Goal: Information Seeking & Learning: Learn about a topic

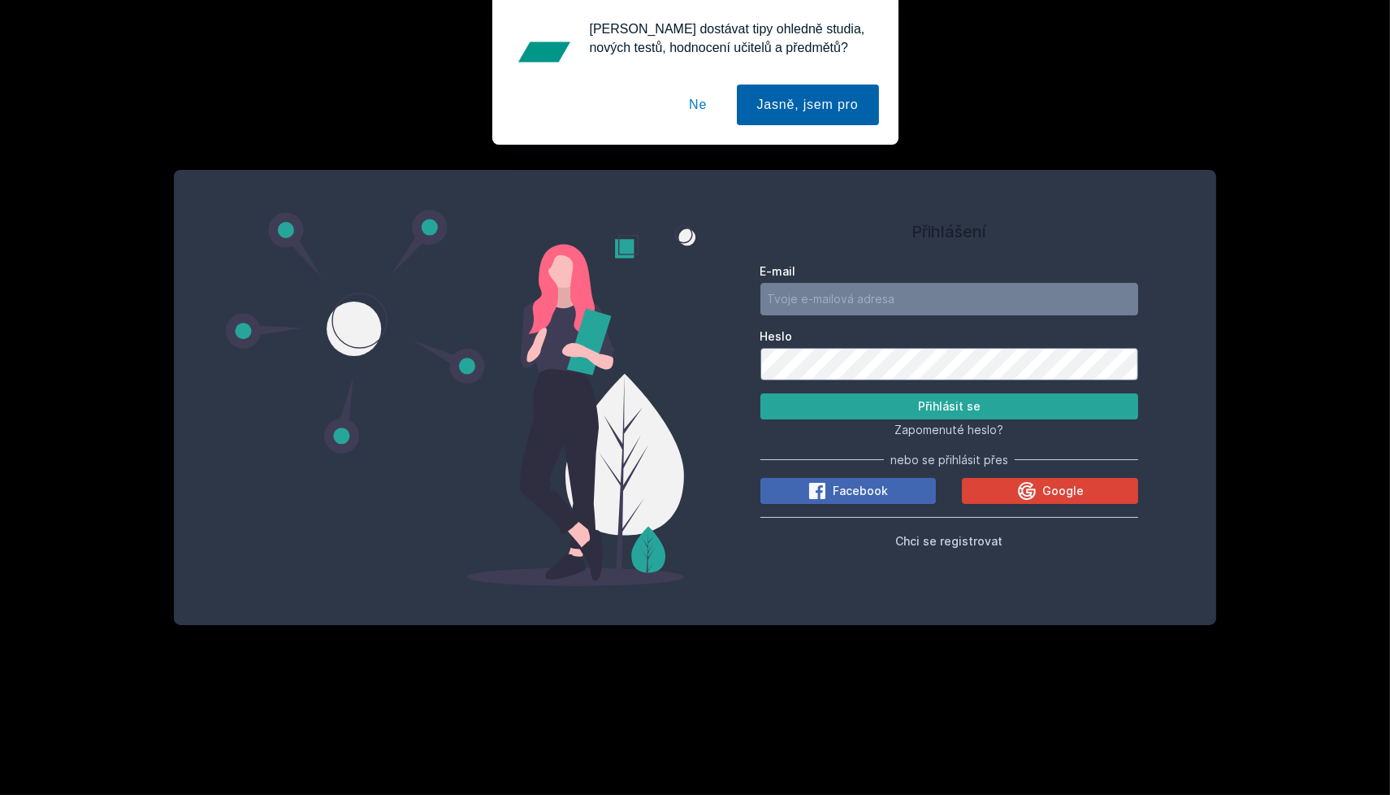
click at [796, 110] on button "Jasně, jsem pro" at bounding box center [808, 104] width 142 height 41
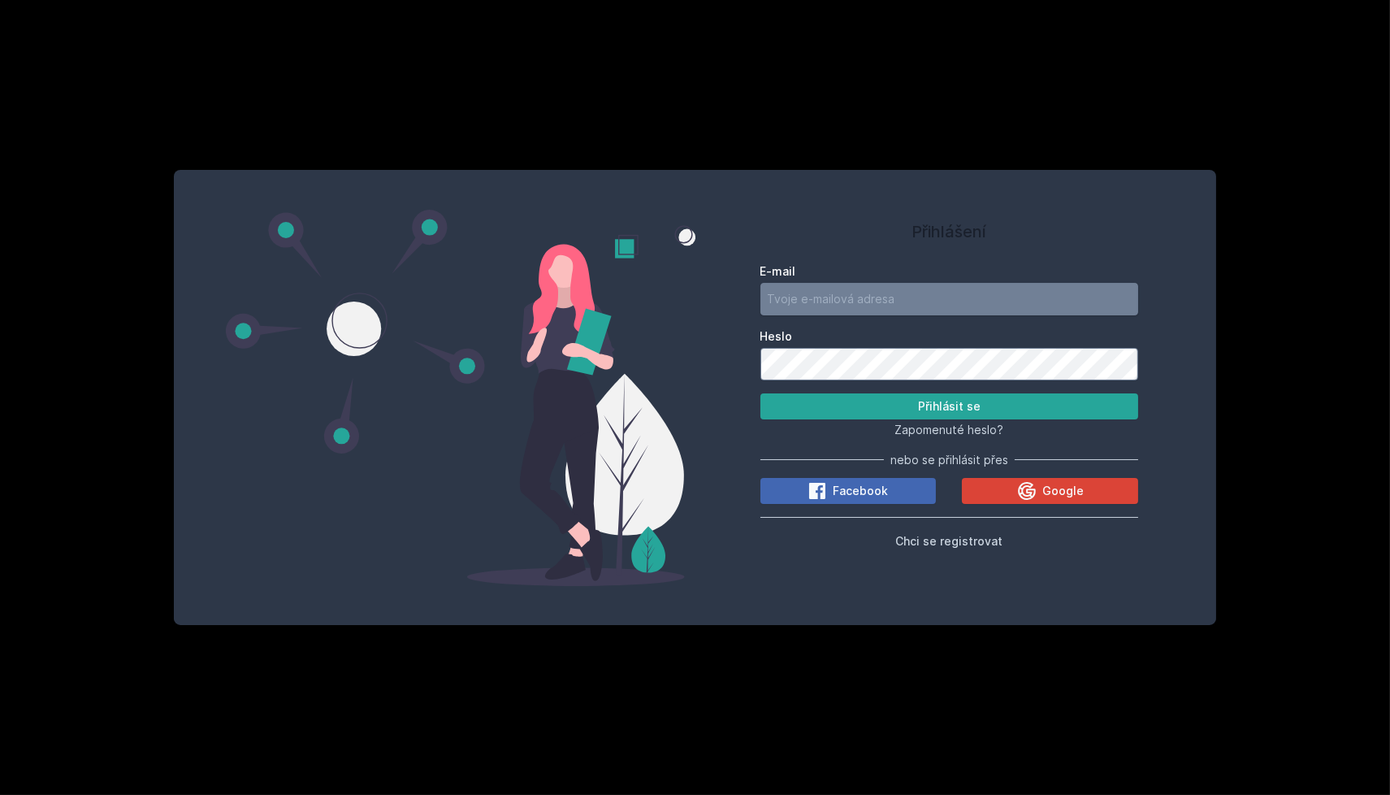
click at [870, 298] on input "E-mail" at bounding box center [949, 299] width 379 height 32
click at [776, 303] on input "E-mail" at bounding box center [949, 299] width 379 height 32
click at [877, 230] on h1 "Přihlášení" at bounding box center [949, 231] width 379 height 24
click at [1042, 497] on div "Google" at bounding box center [1050, 490] width 67 height 19
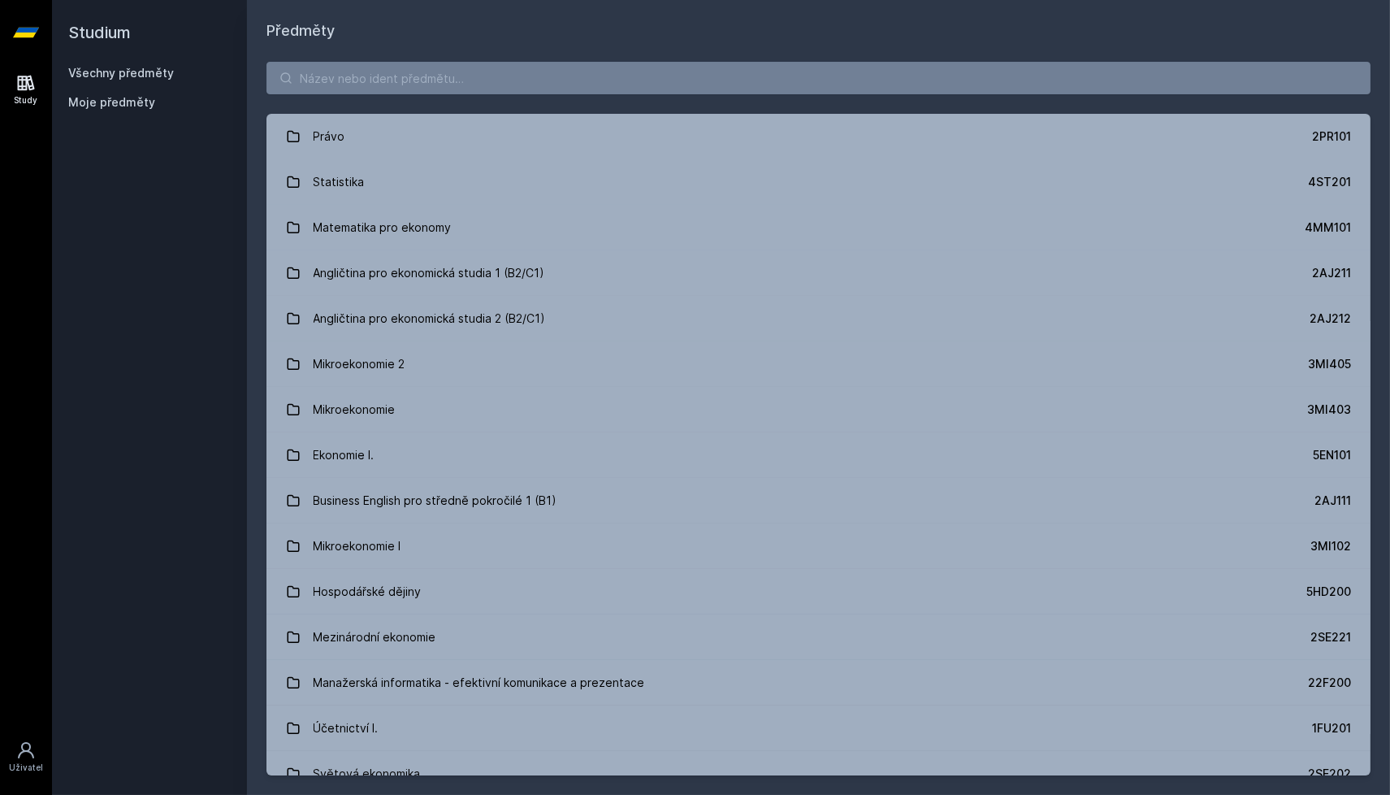
click at [41, 34] on link at bounding box center [26, 32] width 52 height 65
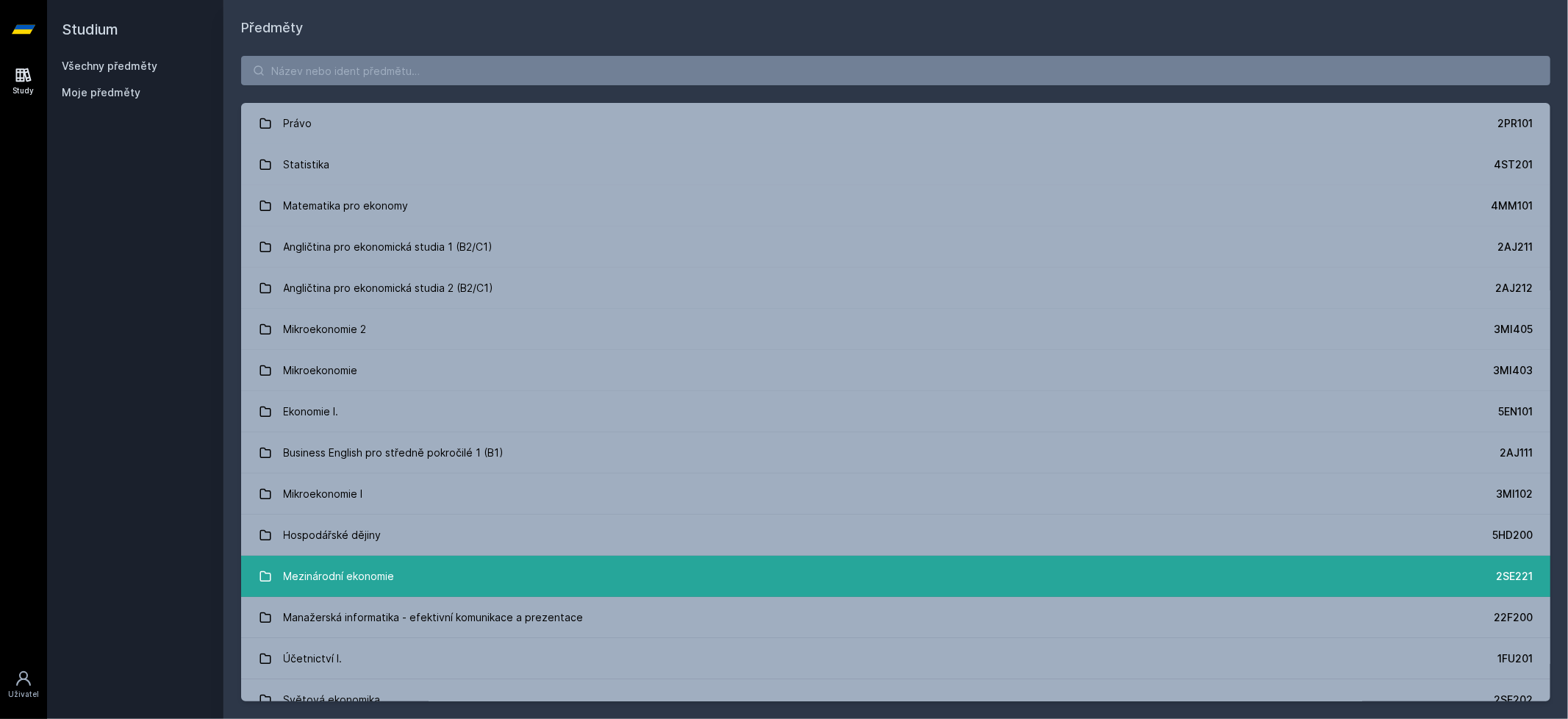
scroll to position [5, 0]
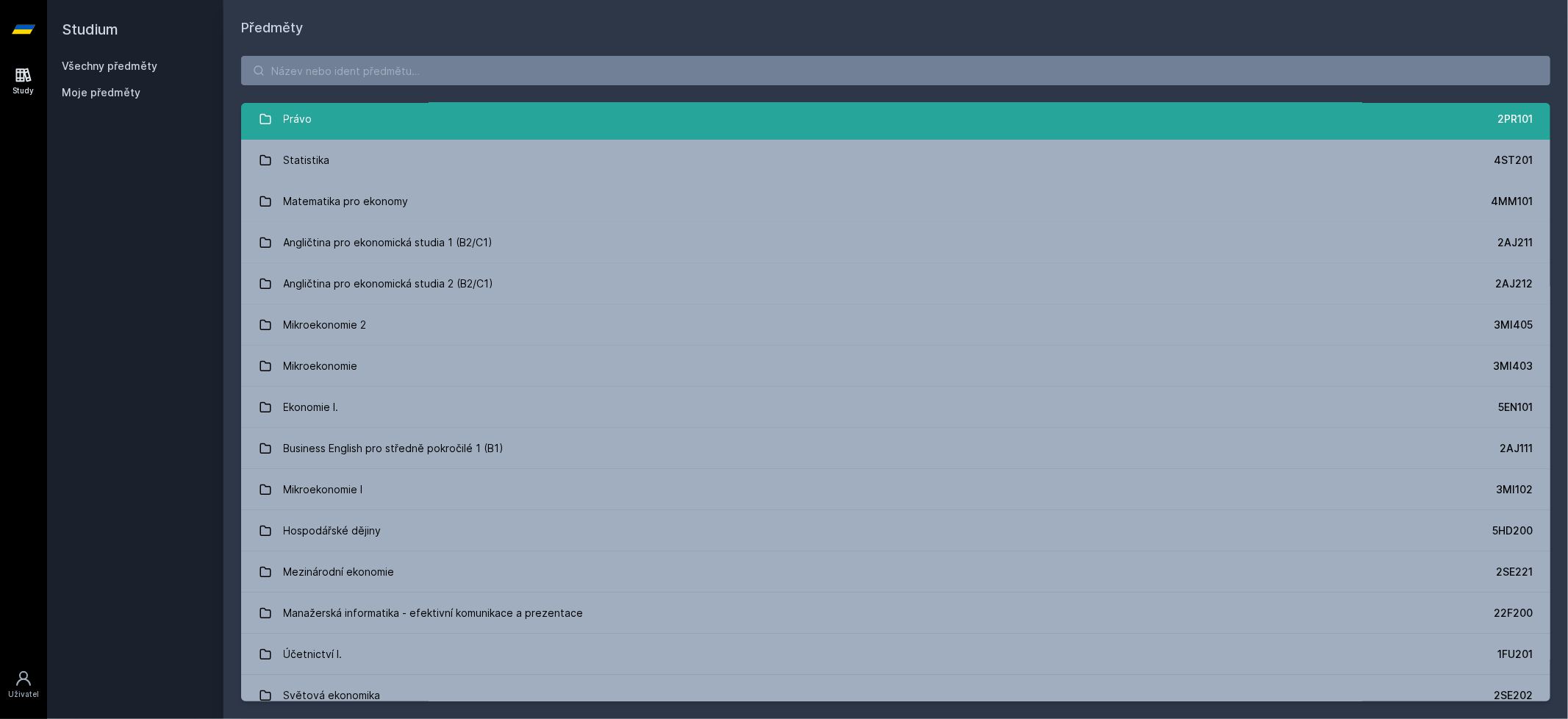
click at [341, 127] on link "Právo 2PR101" at bounding box center [895, 118] width 1309 height 41
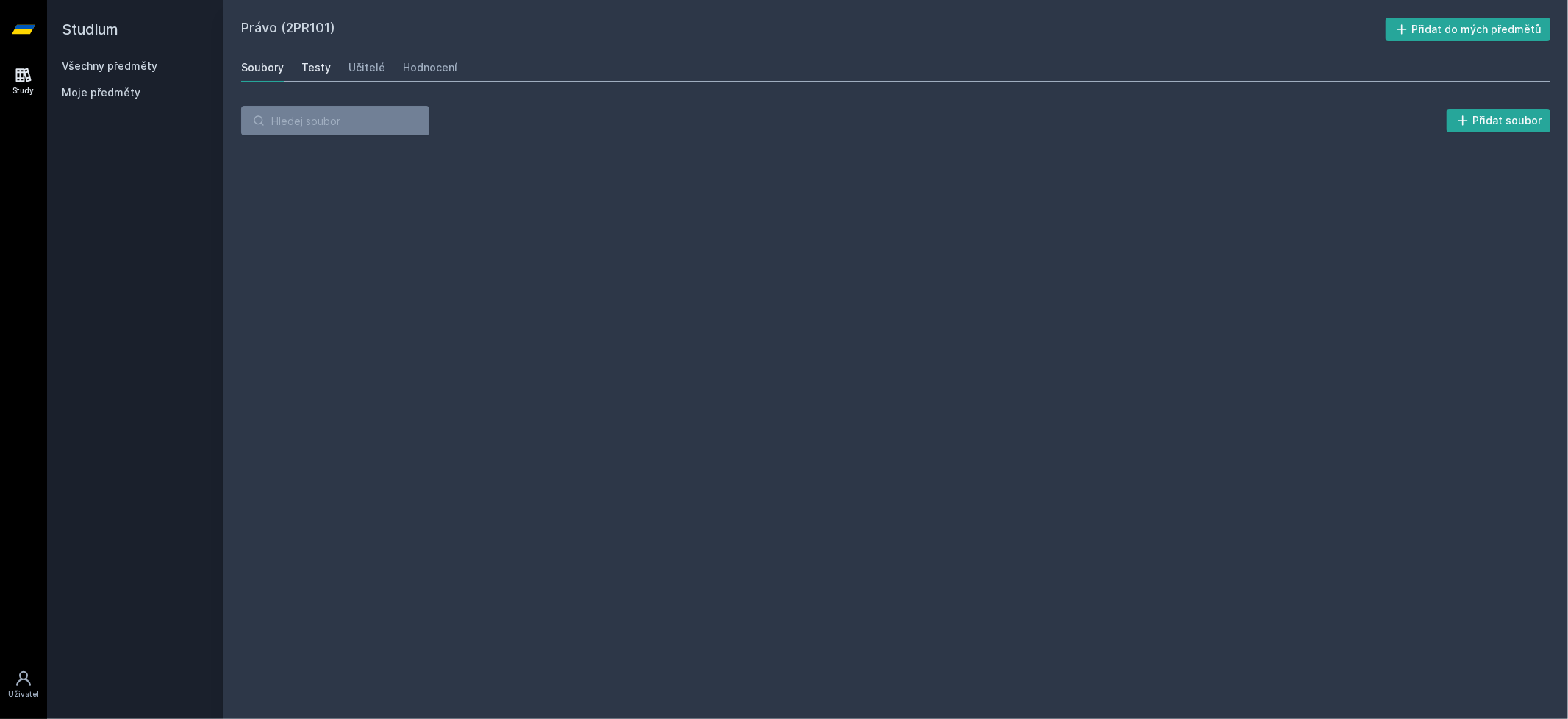
click at [318, 65] on div "Testy" at bounding box center [316, 68] width 29 height 14
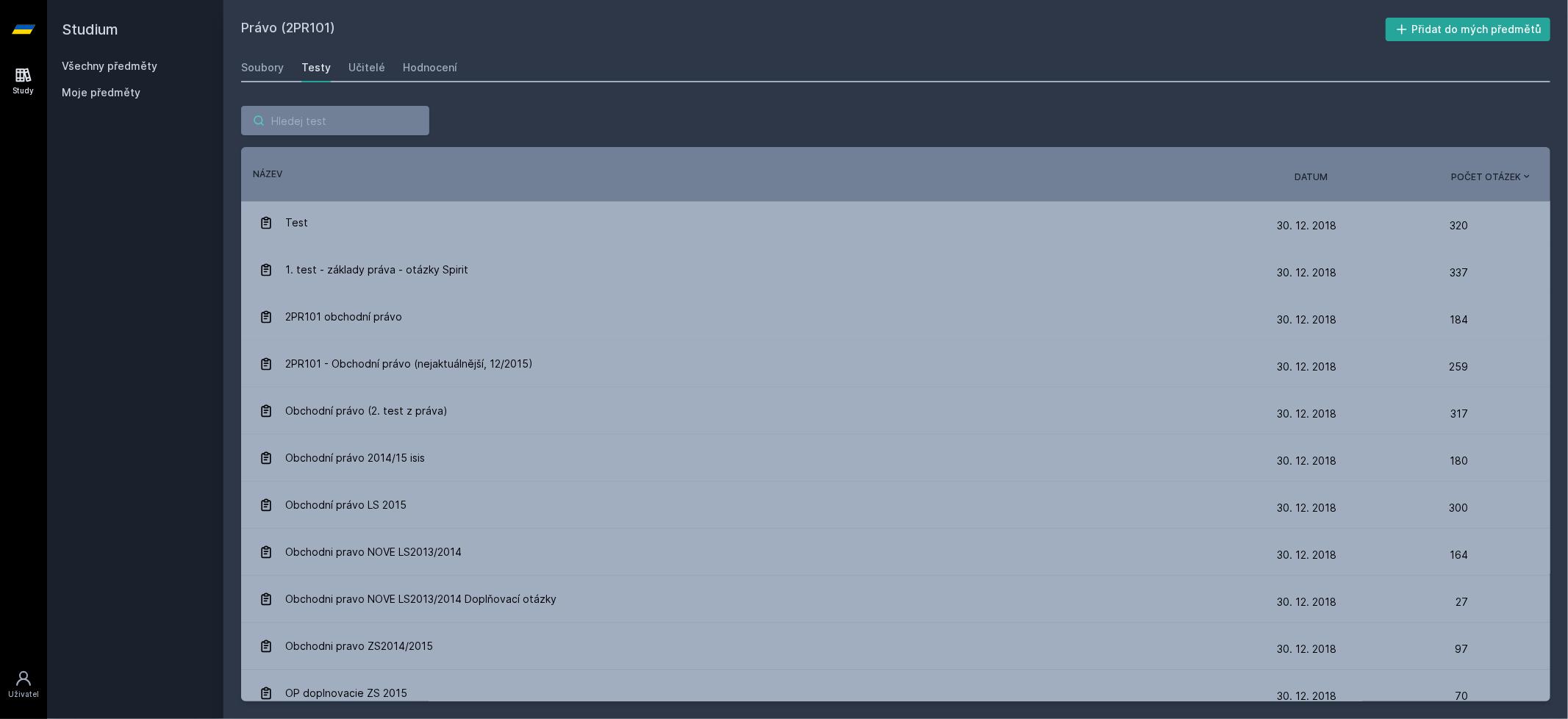
scroll to position [4, 0]
click at [375, 71] on div "Učitelé" at bounding box center [366, 68] width 37 height 14
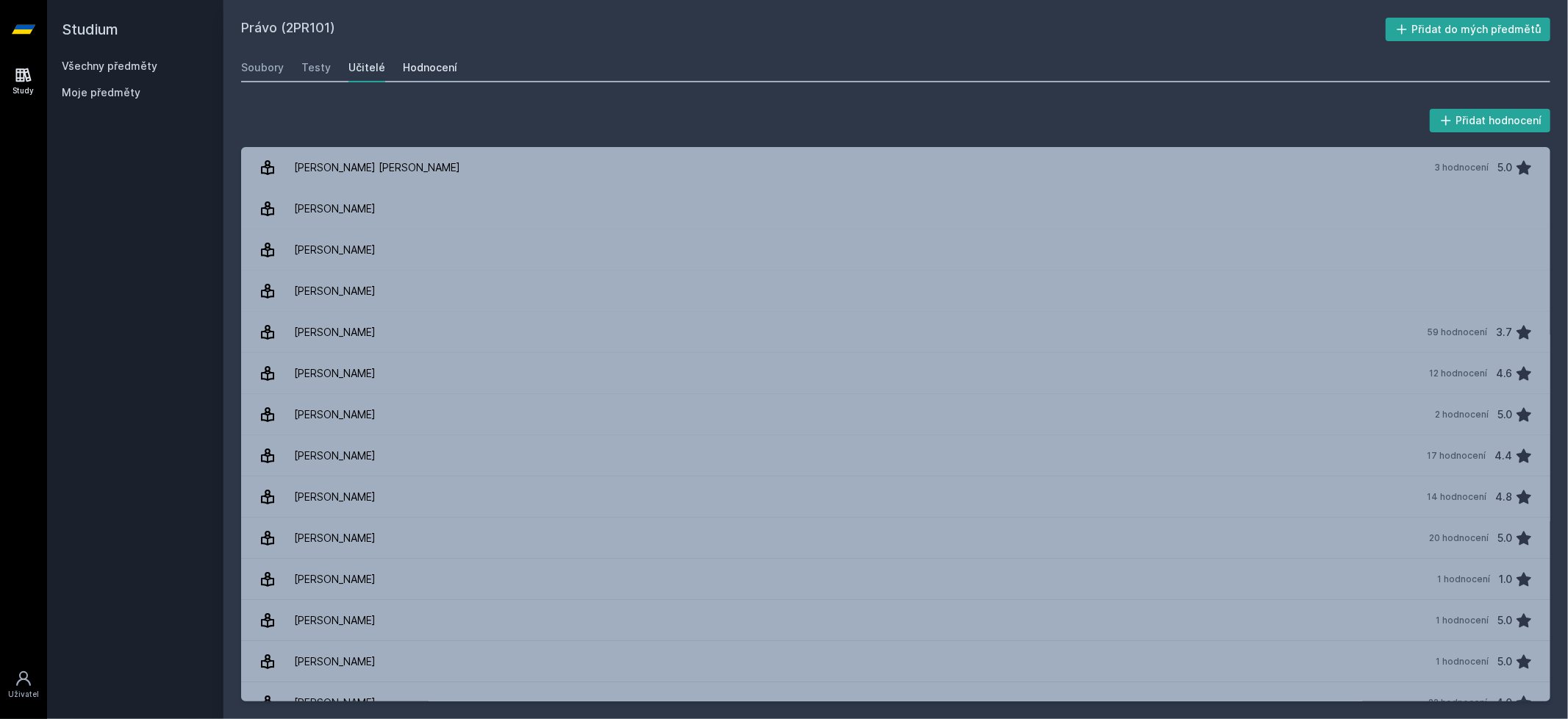
click at [432, 75] on link "Hodnocení" at bounding box center [430, 67] width 54 height 29
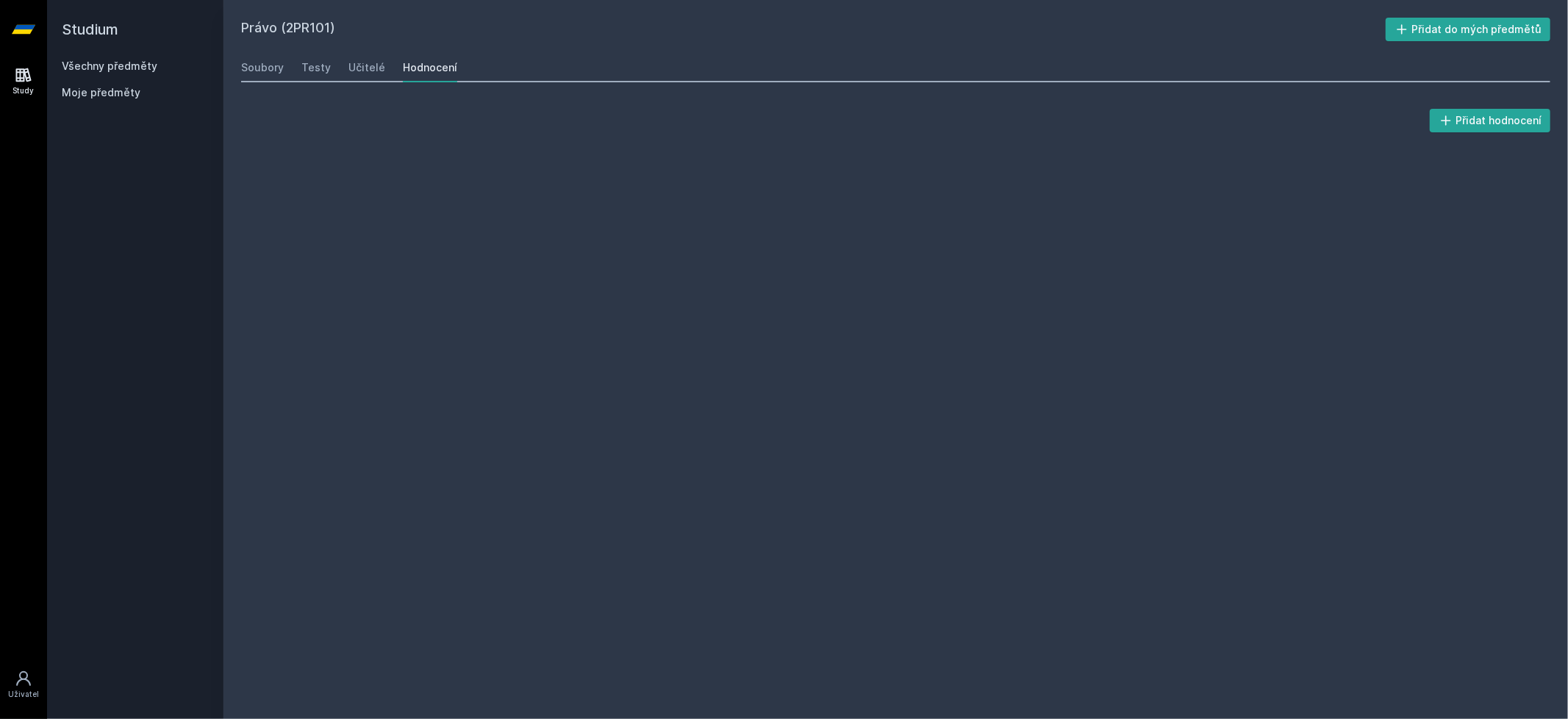
click at [341, 64] on div "Soubory Testy Učitelé Hodnocení" at bounding box center [895, 67] width 1309 height 29
click at [354, 69] on div "Učitelé" at bounding box center [366, 68] width 37 height 14
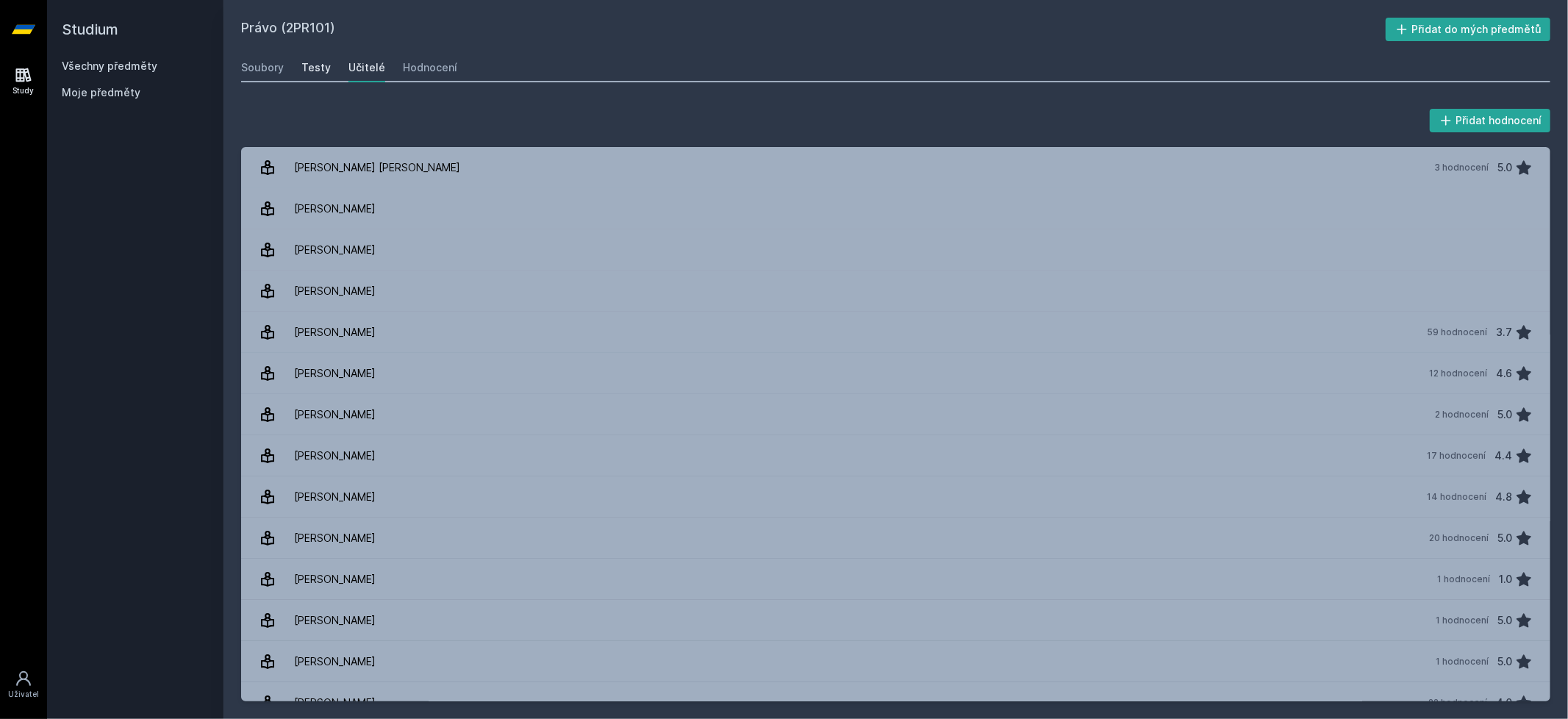
click at [326, 68] on div "Testy" at bounding box center [316, 68] width 29 height 14
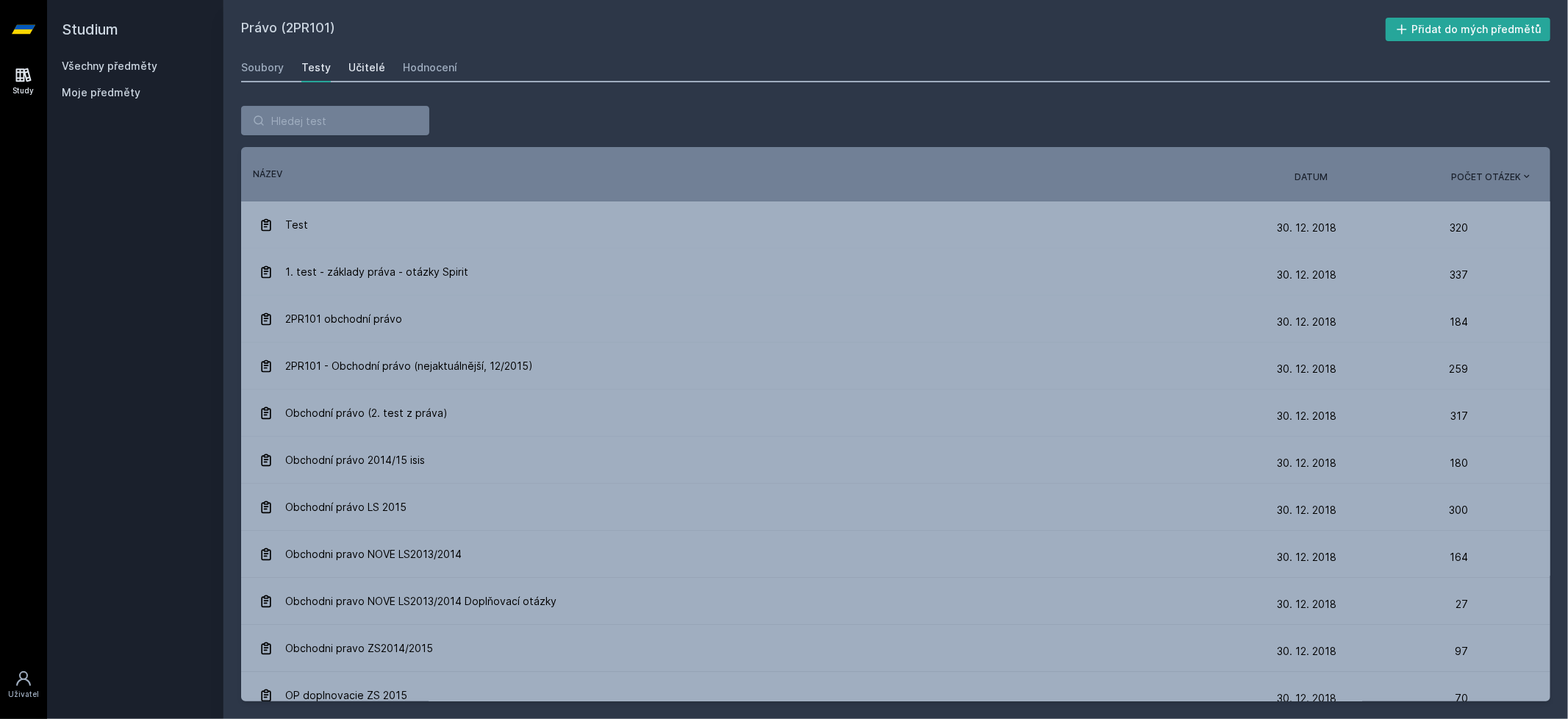
click at [366, 64] on div "Učitelé" at bounding box center [366, 68] width 37 height 14
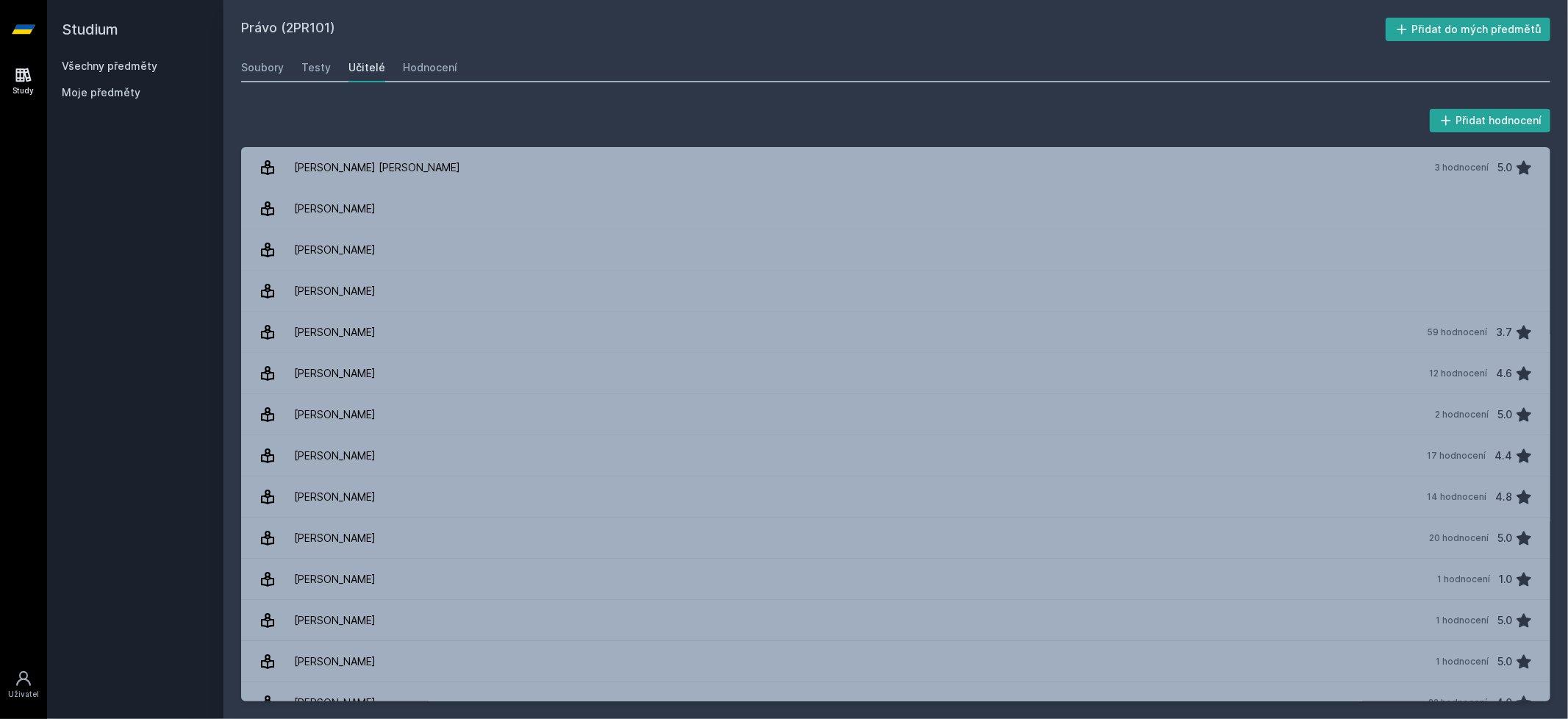
click at [459, 61] on div "Soubory Testy Učitelé Hodnocení" at bounding box center [895, 67] width 1309 height 29
click at [433, 69] on div "Hodnocení" at bounding box center [430, 68] width 54 height 14
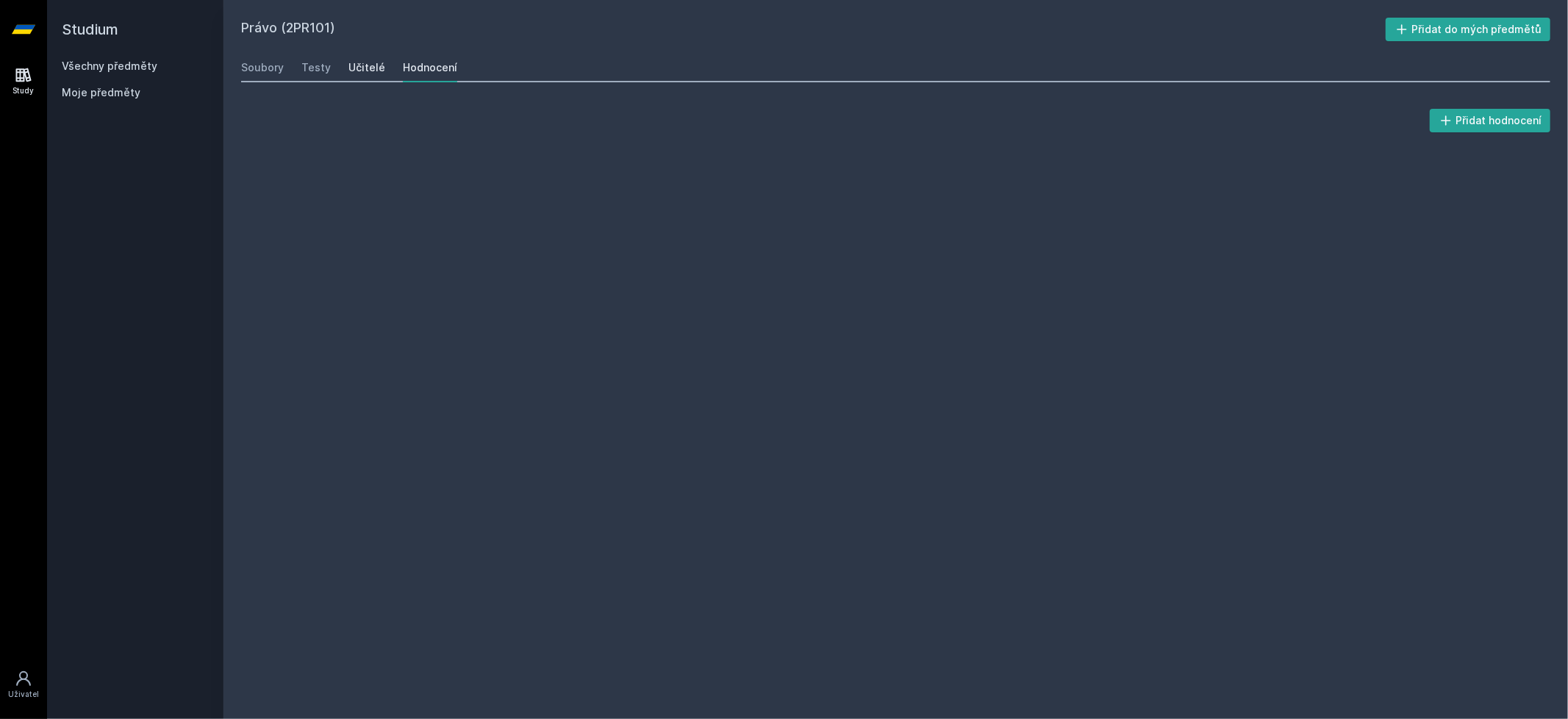
click at [353, 72] on div "Učitelé" at bounding box center [366, 68] width 37 height 14
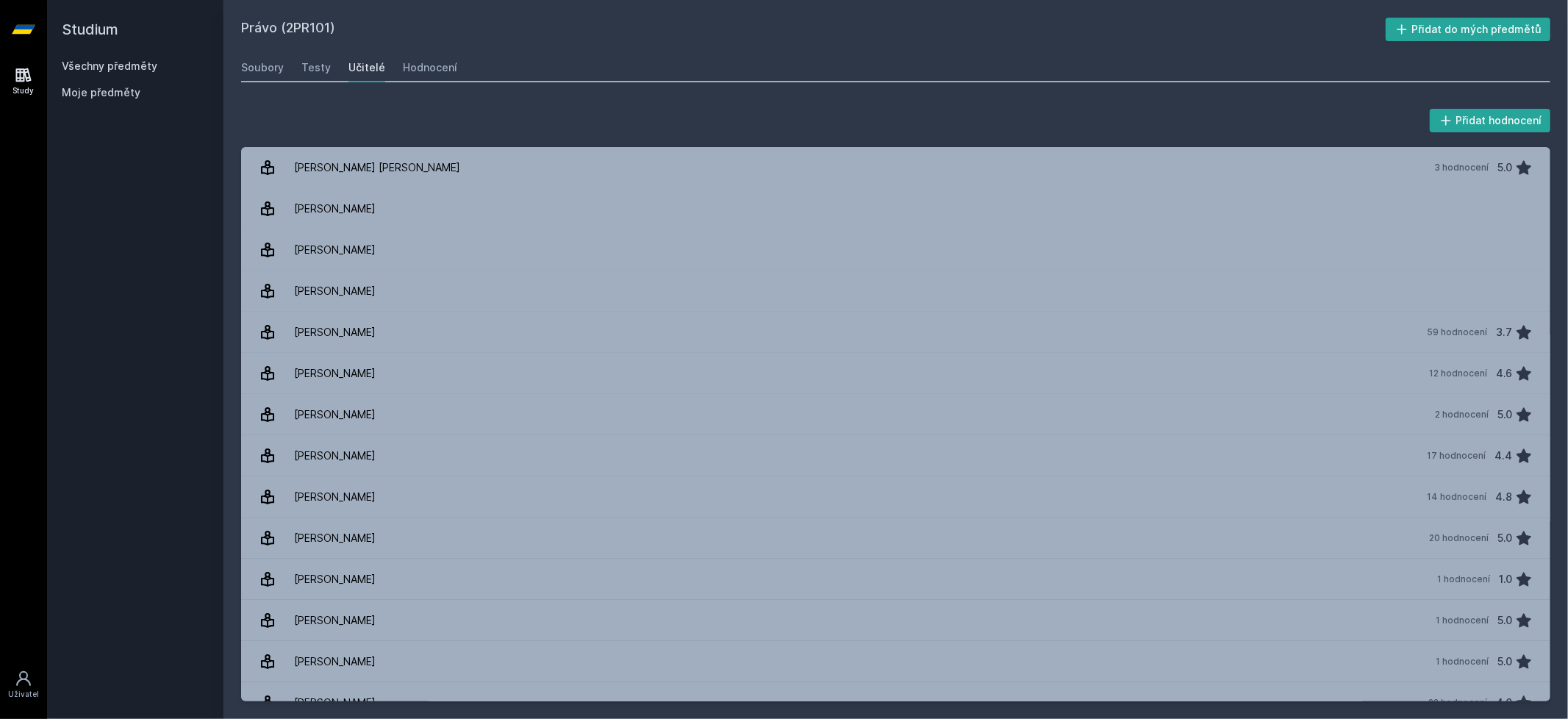
click at [559, 69] on div "Soubory Testy Učitelé Hodnocení" at bounding box center [895, 67] width 1309 height 29
click at [270, 70] on div "Soubory" at bounding box center [261, 68] width 43 height 14
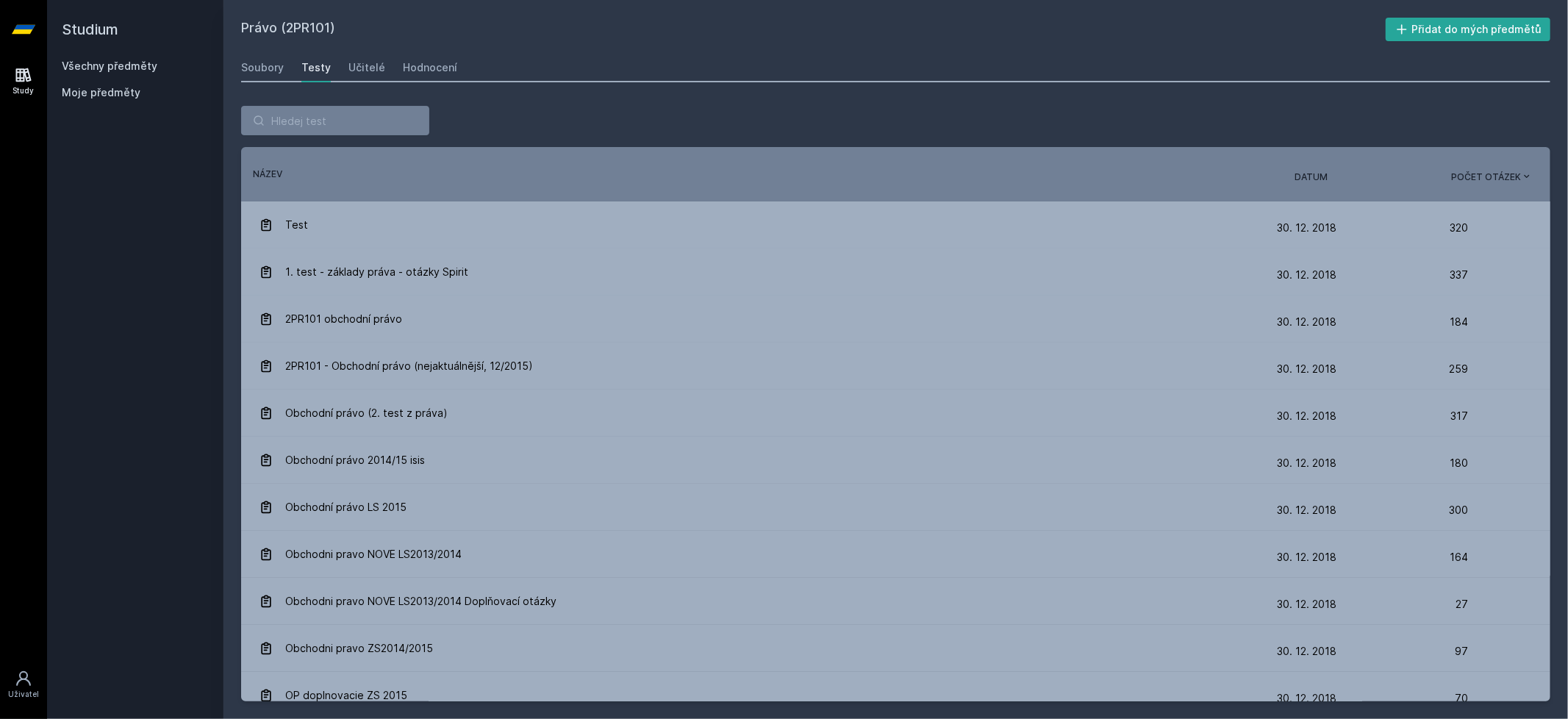
click at [85, 63] on link "Všechny předměty" at bounding box center [109, 66] width 96 height 13
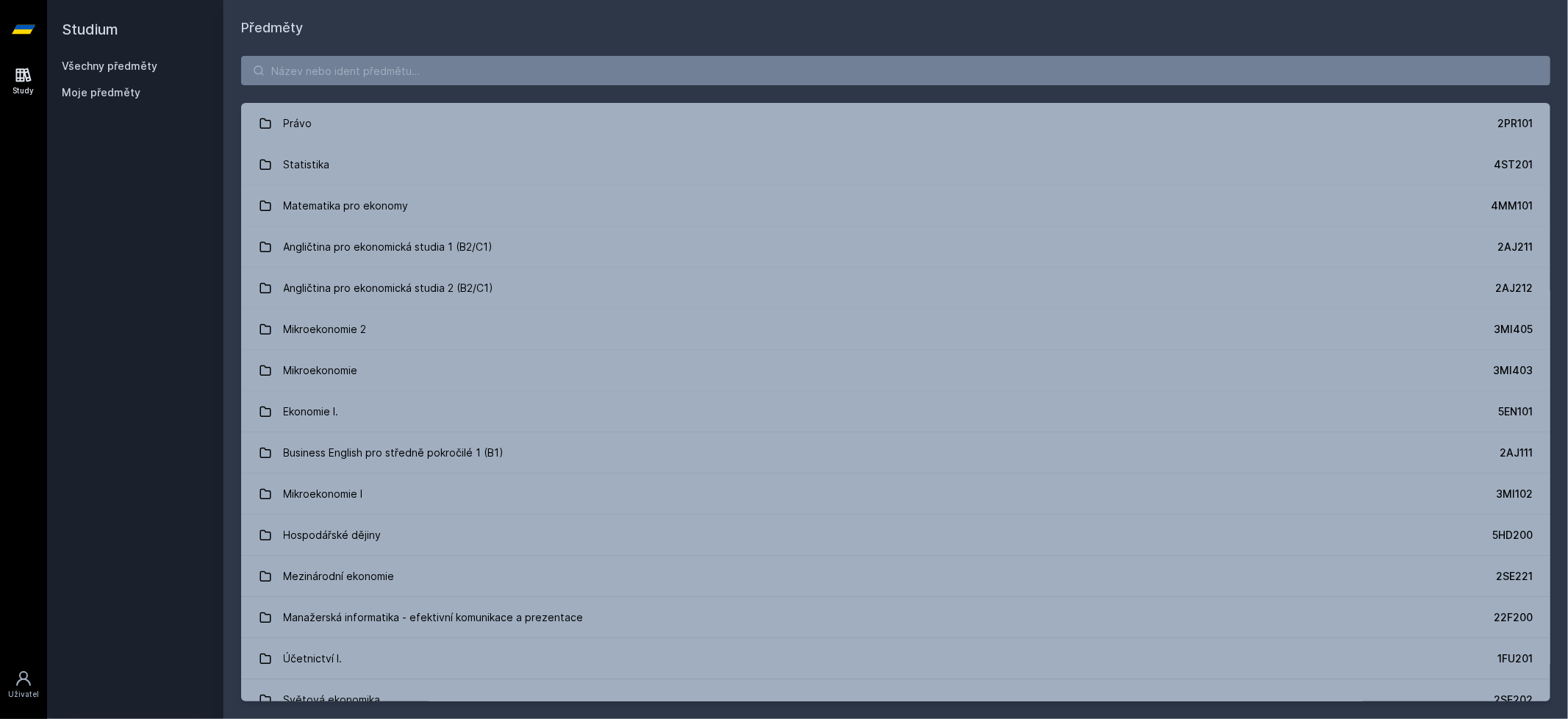
click at [128, 99] on span "Moje předměty" at bounding box center [100, 92] width 79 height 14
click at [127, 87] on span "Moje předměty" at bounding box center [100, 92] width 79 height 14
click at [119, 92] on span "Moje předměty" at bounding box center [100, 92] width 79 height 14
click at [118, 92] on span "Moje předměty" at bounding box center [100, 92] width 79 height 14
click at [100, 93] on span "Moje předměty" at bounding box center [100, 92] width 79 height 14
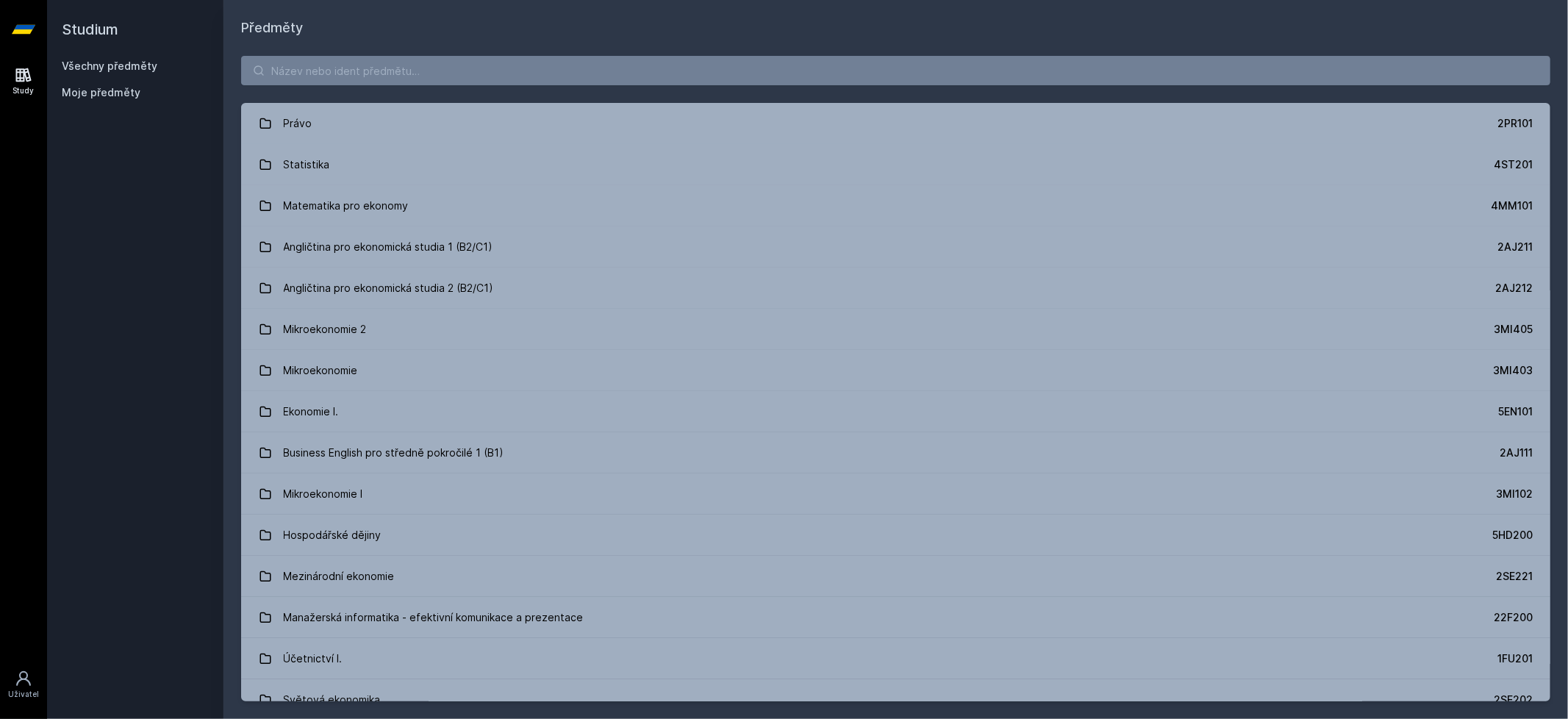
click at [111, 66] on link "Všechny předměty" at bounding box center [109, 66] width 96 height 13
click at [88, 91] on span "Moje předměty" at bounding box center [100, 92] width 79 height 14
click at [373, 69] on input "search" at bounding box center [895, 71] width 1309 height 29
click at [382, 81] on input "search" at bounding box center [895, 71] width 1309 height 29
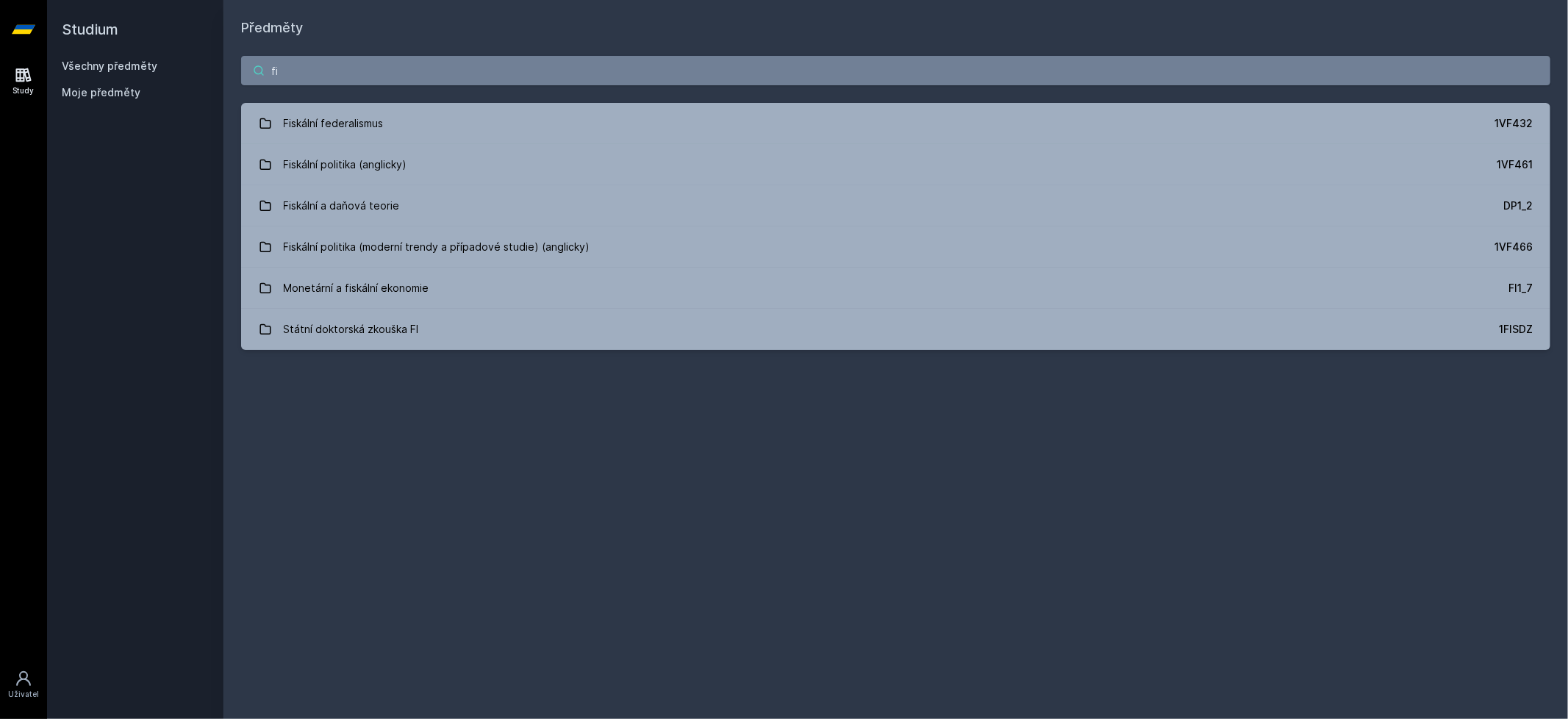
type input "f"
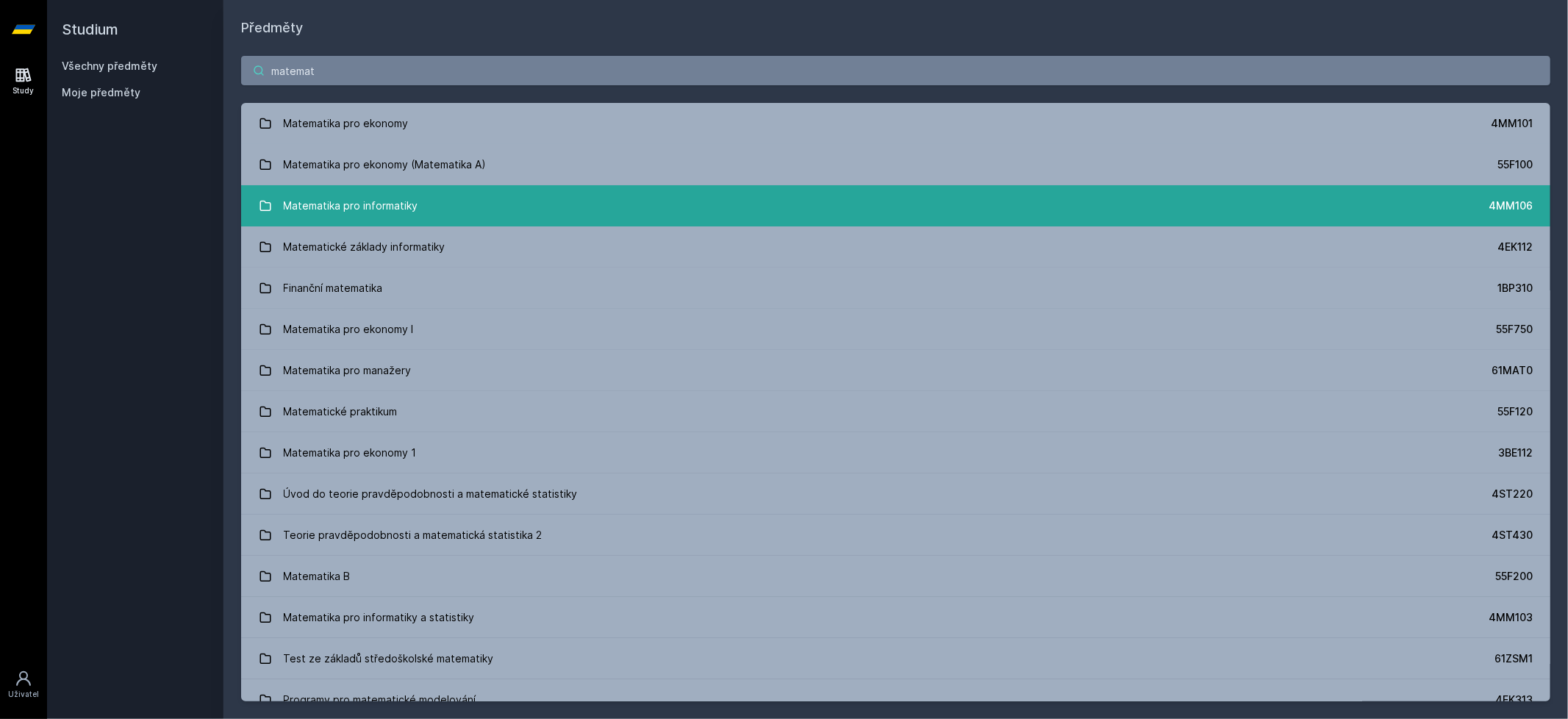
type input "matemat"
click at [424, 213] on link "Matematika pro informatiky 4MM106" at bounding box center [895, 205] width 1309 height 41
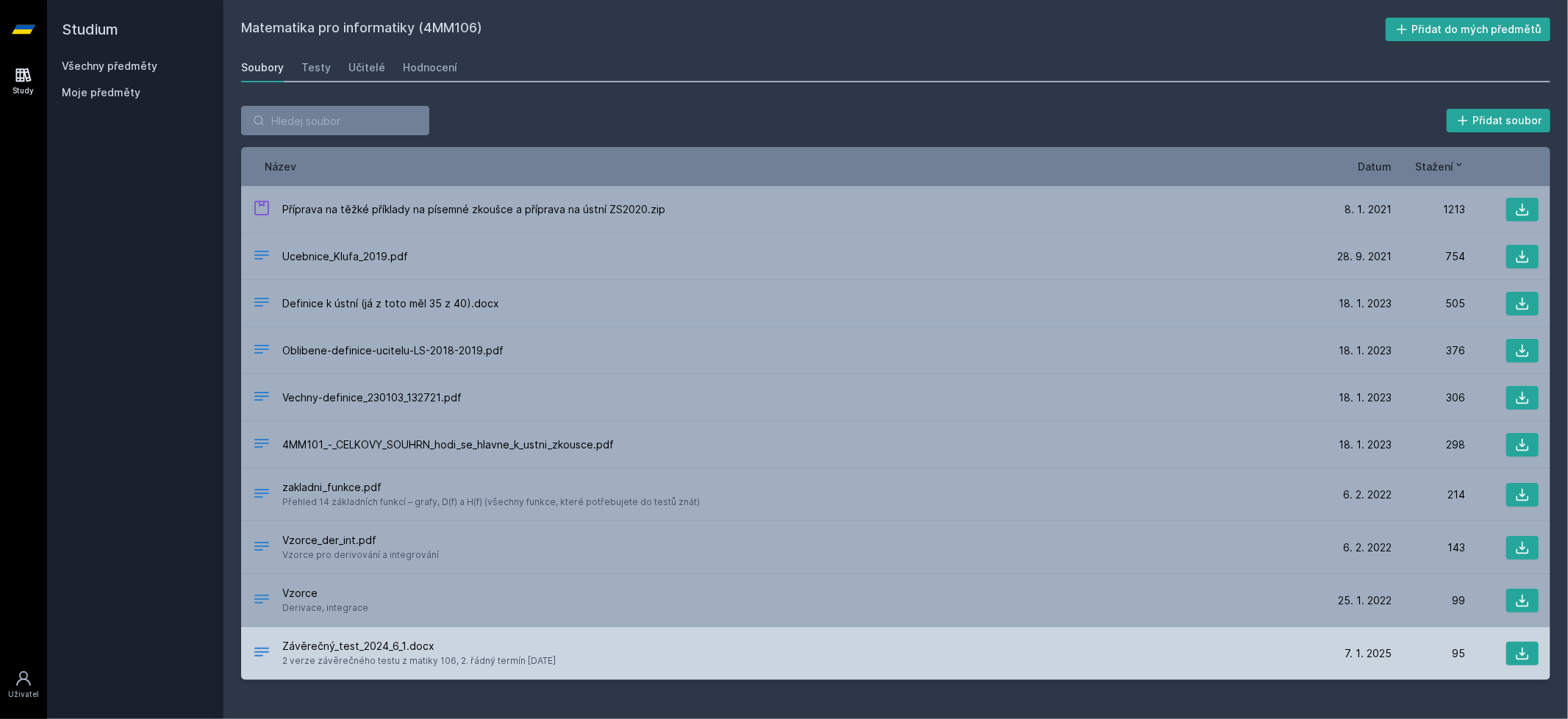
click at [1257, 658] on div "95" at bounding box center [1428, 653] width 73 height 14
click at [1257, 658] on button at bounding box center [1523, 653] width 33 height 24
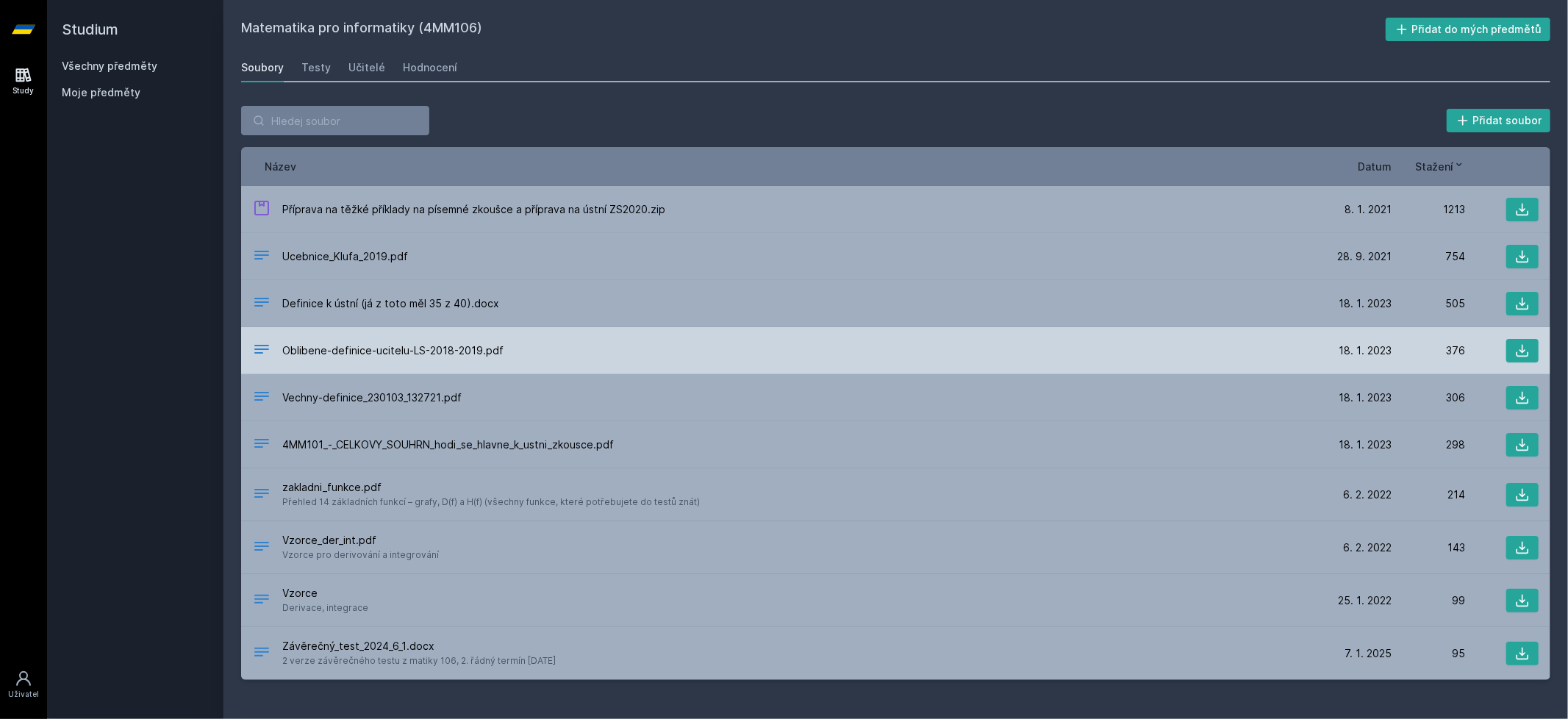
click at [522, 354] on div "Oblibene-definice-ucitelu-LS-2018-2019.pdf" at bounding box center [784, 351] width 1065 height 22
click at [1182, 363] on div "Oblibene-definice-ucitelu-LS-2018-2019.pdf [DATE] [DATE] 376" at bounding box center [895, 351] width 1309 height 47
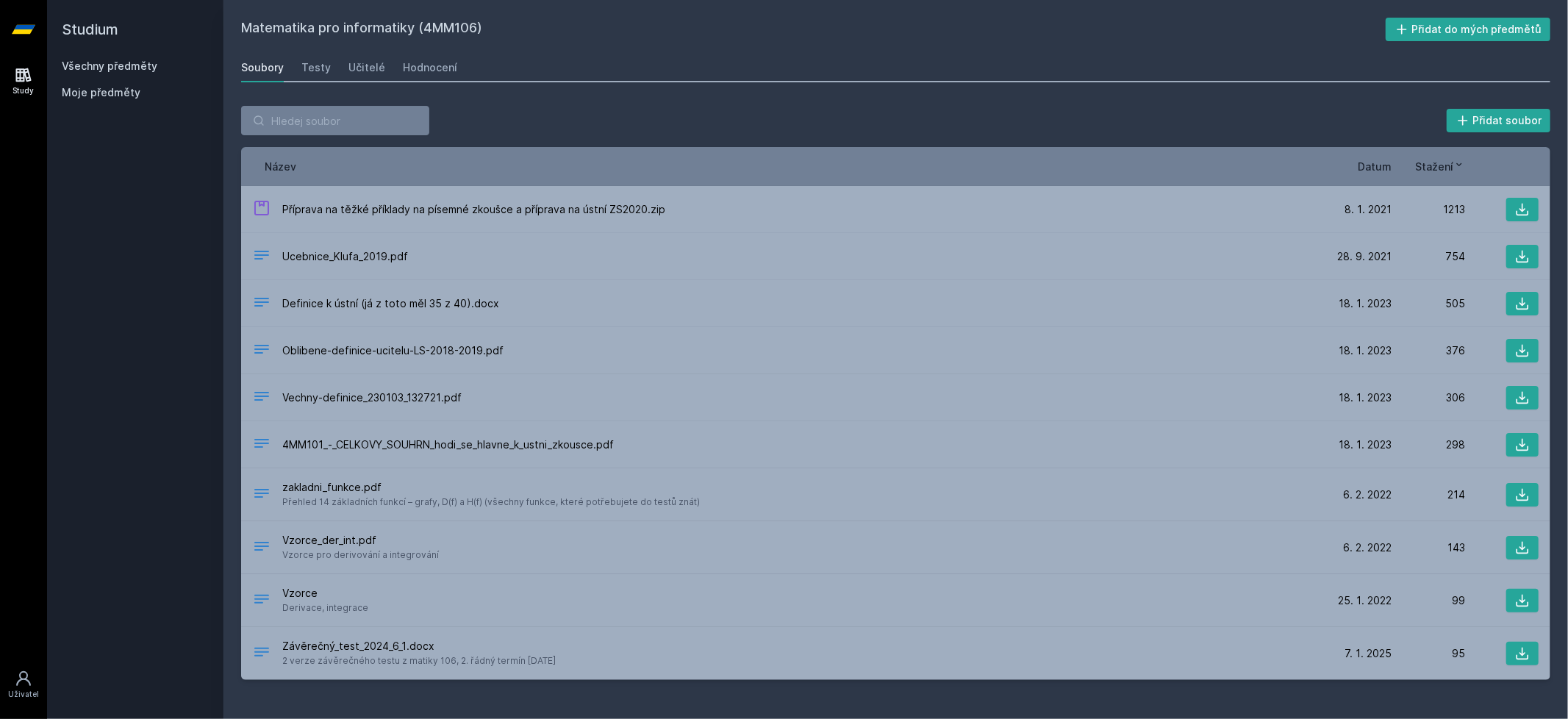
click at [1256, 61] on div "Soubory Testy Učitelé Hodnocení" at bounding box center [895, 67] width 1309 height 29
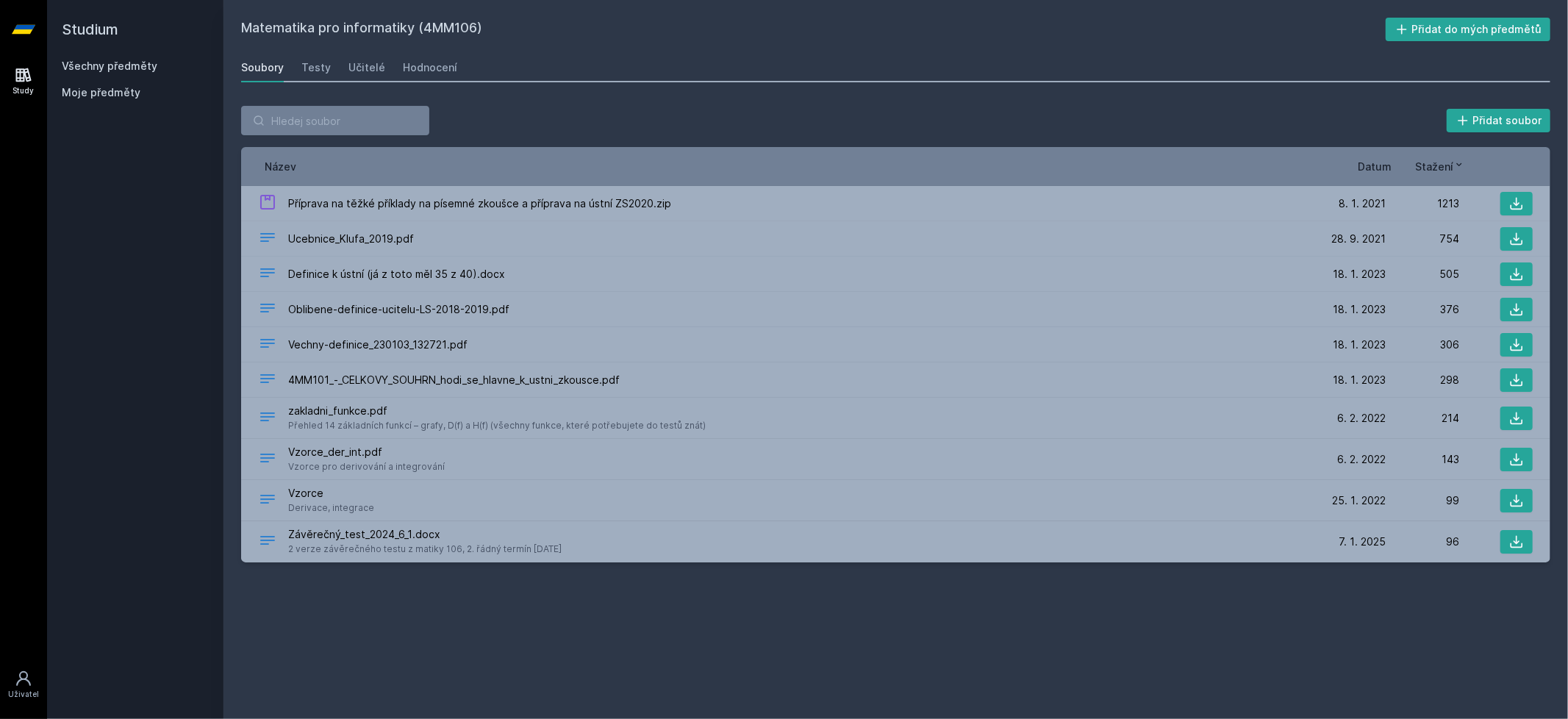
click at [22, 72] on icon at bounding box center [24, 75] width 15 height 14
